Goal: Information Seeking & Learning: Learn about a topic

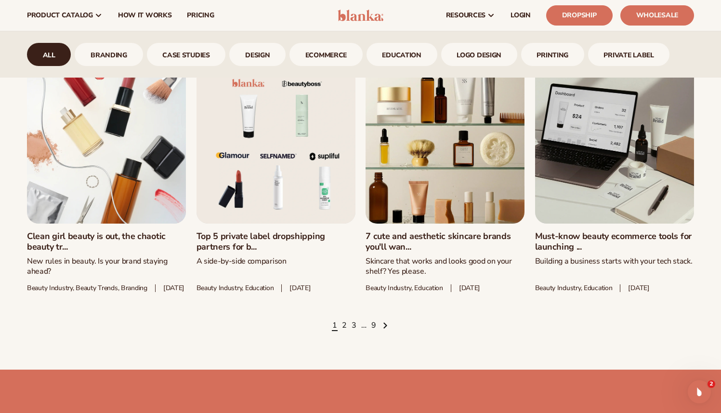
click at [397, 252] on link "7 cute and aesthetic skincare brands you'll wan..." at bounding box center [445, 241] width 159 height 21
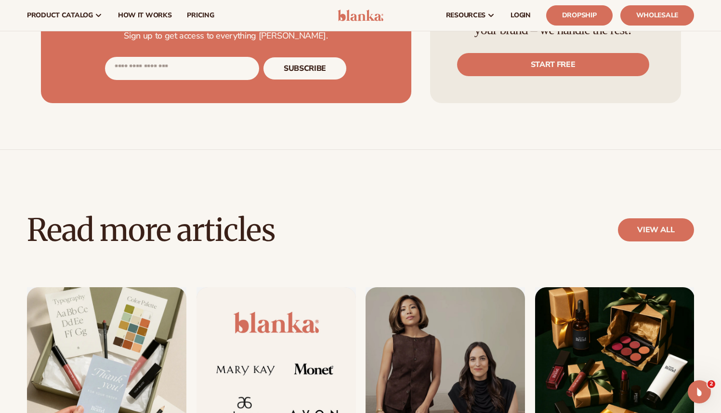
scroll to position [636, 0]
